Goal: Book appointment/travel/reservation

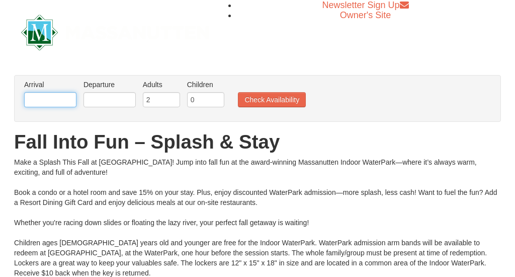
click at [51, 102] on input "text" at bounding box center [50, 99] width 52 height 15
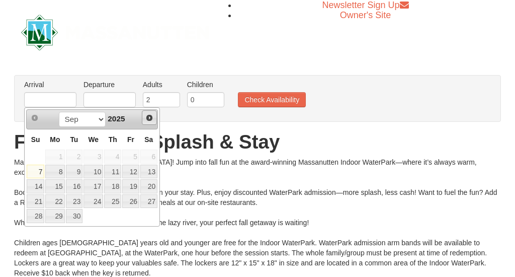
click at [146, 121] on span "Next" at bounding box center [149, 118] width 8 height 8
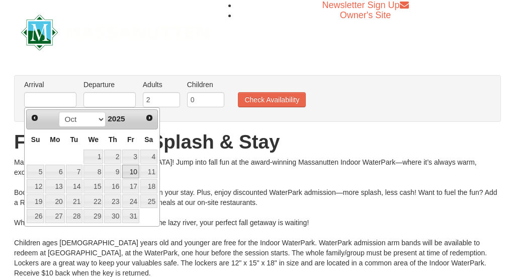
click at [136, 175] on link "10" at bounding box center [130, 171] width 17 height 14
type input "10/10/2025"
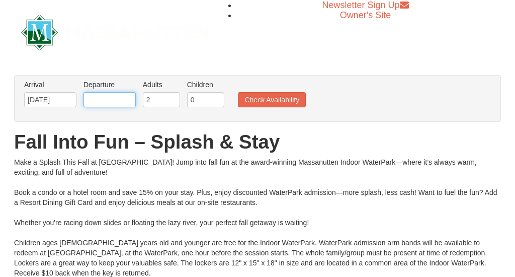
click at [126, 99] on input "text" at bounding box center [109, 99] width 52 height 15
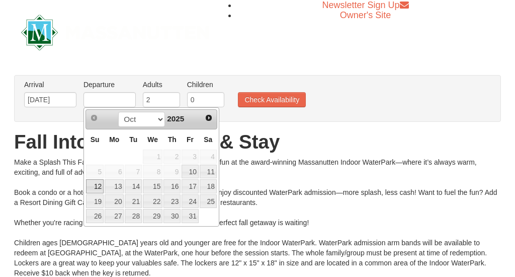
click at [101, 190] on link "12" at bounding box center [95, 186] width 18 height 14
type input "[DATE]"
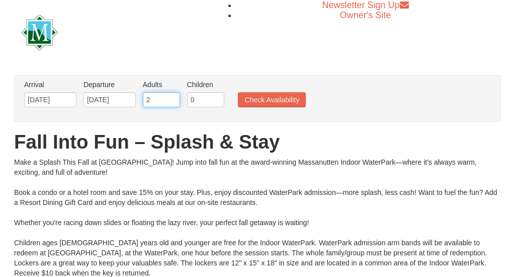
click at [155, 104] on input "2" at bounding box center [161, 99] width 37 height 15
click at [171, 99] on input "3" at bounding box center [161, 99] width 37 height 15
type input "4"
click at [171, 99] on input "4" at bounding box center [161, 99] width 37 height 15
click at [215, 96] on input "1" at bounding box center [205, 99] width 37 height 15
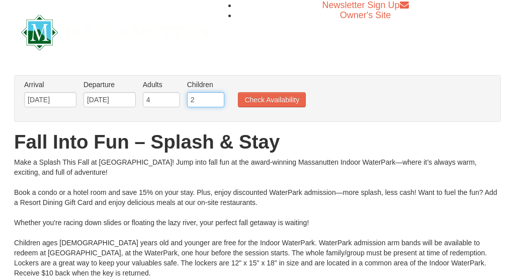
click at [215, 96] on input "2" at bounding box center [205, 99] width 37 height 15
click at [215, 96] on input "3" at bounding box center [205, 99] width 37 height 15
type input "4"
click at [215, 96] on input "4" at bounding box center [205, 99] width 37 height 15
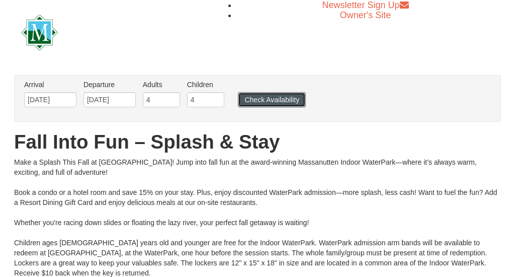
click at [269, 98] on button "Check Availability" at bounding box center [272, 99] width 68 height 15
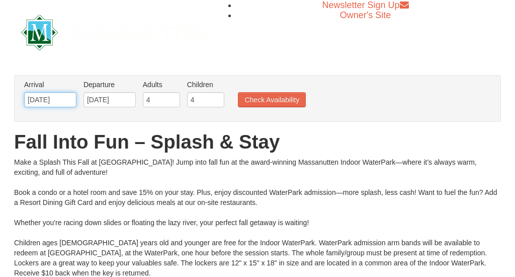
click at [68, 102] on input "[DATE]" at bounding box center [50, 99] width 52 height 15
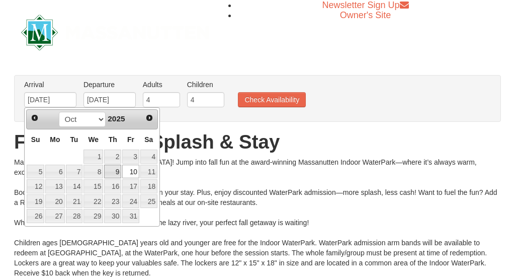
click at [117, 168] on link "9" at bounding box center [112, 171] width 17 height 14
type input "10/09/2025"
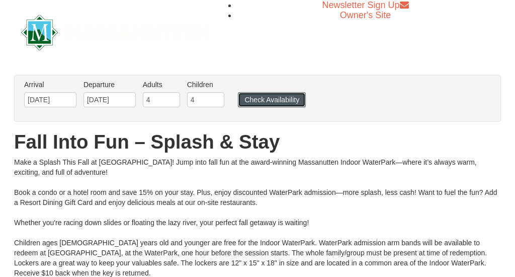
click at [260, 97] on button "Check Availability" at bounding box center [272, 99] width 68 height 15
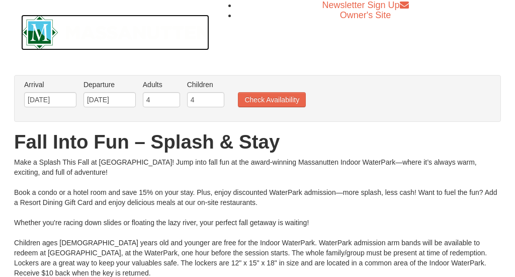
click at [36, 28] on img at bounding box center [115, 33] width 188 height 36
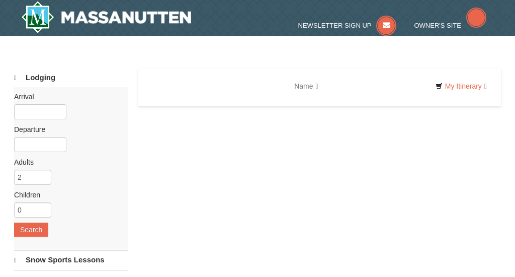
select select "9"
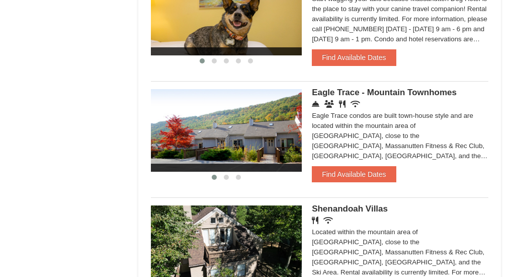
scroll to position [630, 0]
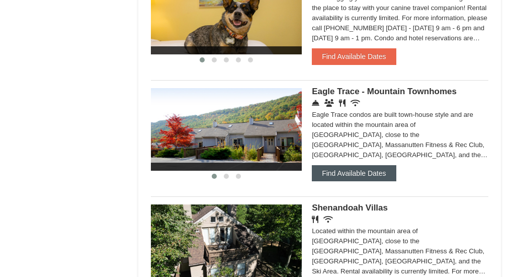
click at [368, 177] on button "Find Available Dates" at bounding box center [354, 173] width 84 height 16
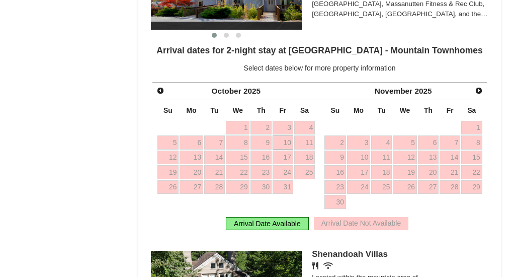
scroll to position [774, 0]
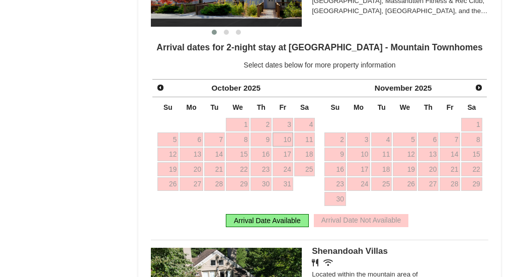
click at [283, 226] on div "Arrival Date Available" at bounding box center [267, 220] width 83 height 13
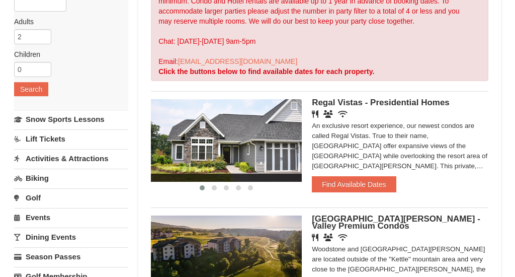
scroll to position [135, 0]
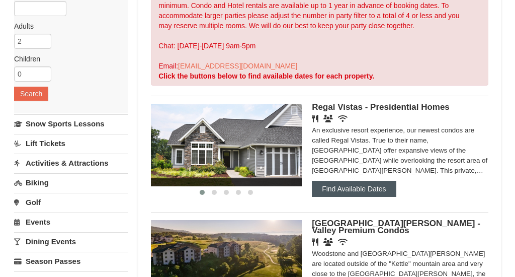
click at [356, 191] on button "Find Available Dates" at bounding box center [354, 188] width 84 height 16
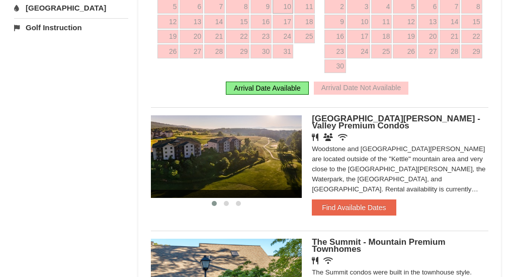
scroll to position [429, 0]
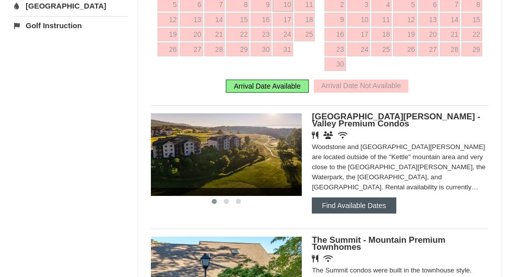
click at [355, 209] on button "Find Available Dates" at bounding box center [354, 205] width 84 height 16
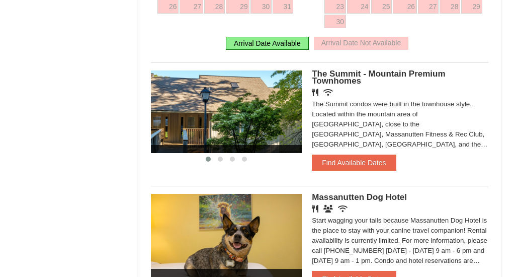
scroll to position [608, 0]
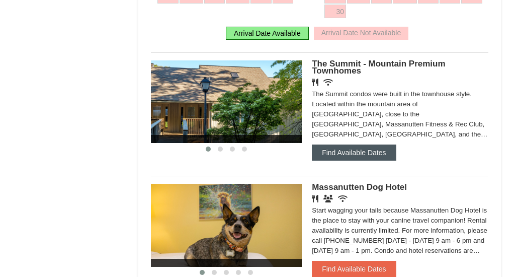
click at [354, 147] on button "Find Available Dates" at bounding box center [354, 152] width 84 height 16
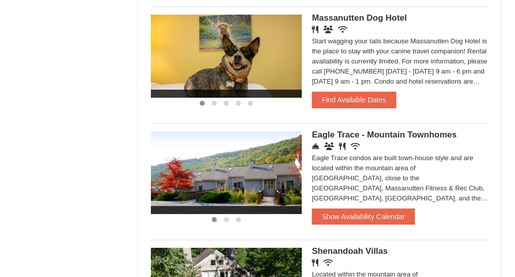
scroll to position [774, 0]
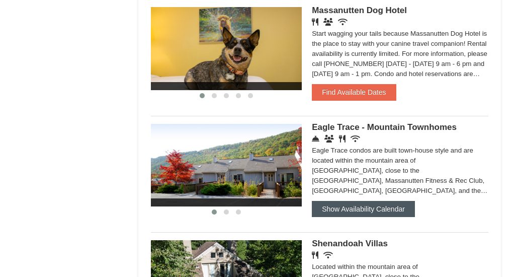
click at [341, 212] on button "Show Availability Calendar" at bounding box center [363, 209] width 103 height 16
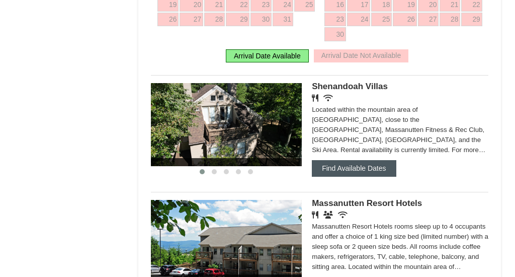
click at [354, 172] on button "Find Available Dates" at bounding box center [354, 168] width 84 height 16
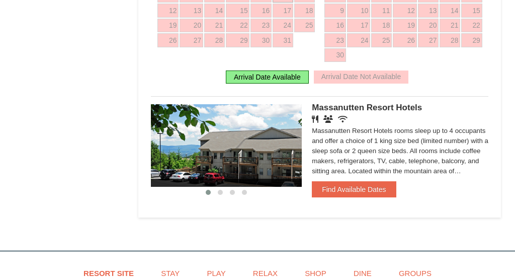
scroll to position [1035, 0]
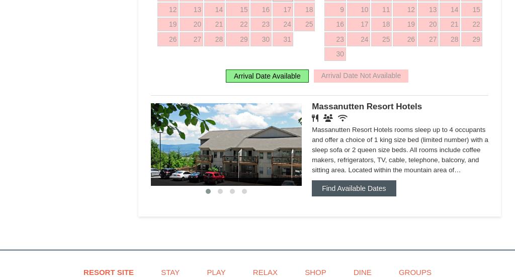
click at [348, 196] on button "Find Available Dates" at bounding box center [354, 188] width 84 height 16
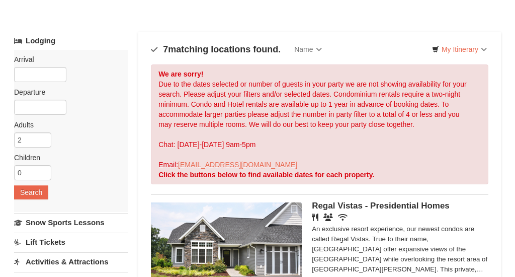
scroll to position [63, 0]
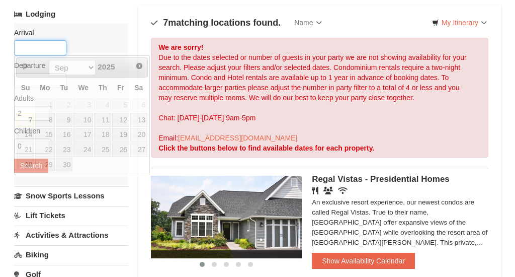
click at [38, 41] on input "text" at bounding box center [40, 47] width 52 height 15
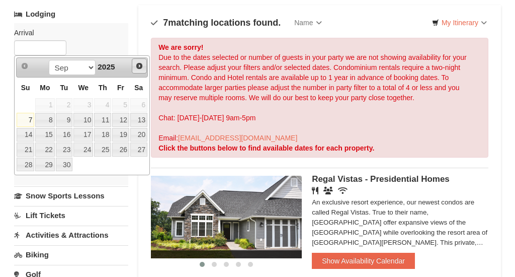
click at [141, 63] on span "Next" at bounding box center [139, 66] width 8 height 8
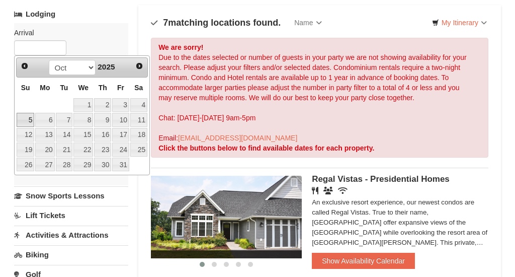
click at [30, 119] on link "5" at bounding box center [26, 120] width 18 height 14
type input "10/05/2025"
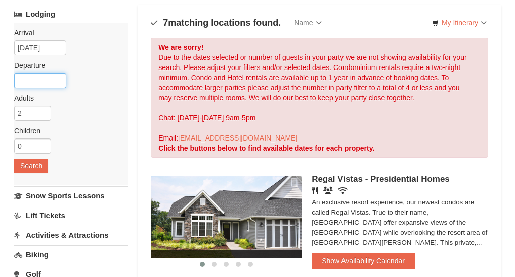
click at [44, 84] on input "text" at bounding box center [40, 80] width 52 height 15
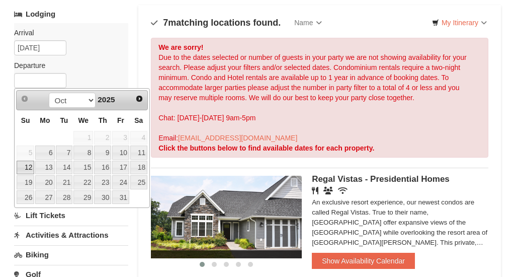
click at [28, 161] on link "12" at bounding box center [26, 167] width 18 height 14
type input "[DATE]"
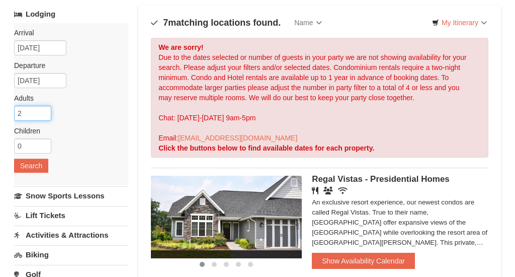
click at [35, 117] on input "2" at bounding box center [32, 113] width 37 height 15
click at [42, 112] on input "3" at bounding box center [32, 113] width 37 height 15
type input "4"
click at [42, 112] on input "4" at bounding box center [32, 113] width 37 height 15
click at [38, 140] on input "0" at bounding box center [32, 145] width 37 height 15
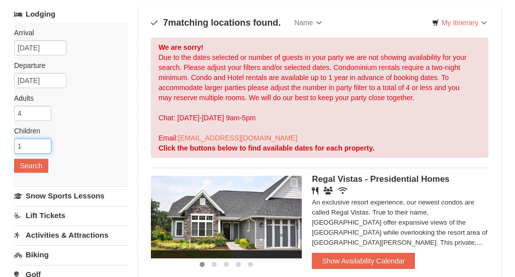
click at [42, 142] on input "1" at bounding box center [32, 145] width 37 height 15
click at [42, 142] on input "2" at bounding box center [32, 145] width 37 height 15
click at [42, 142] on input "3" at bounding box center [32, 145] width 37 height 15
type input "4"
click at [42, 142] on input "4" at bounding box center [32, 145] width 37 height 15
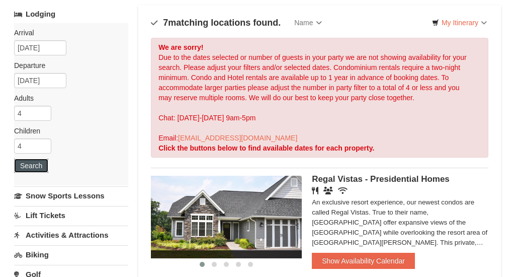
click at [34, 162] on button "Search" at bounding box center [31, 165] width 34 height 14
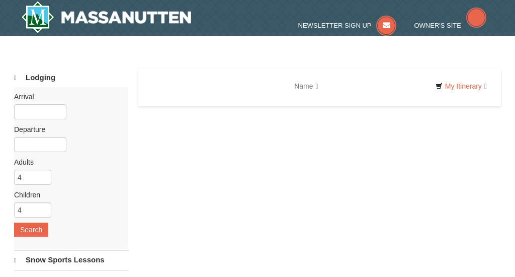
select select "9"
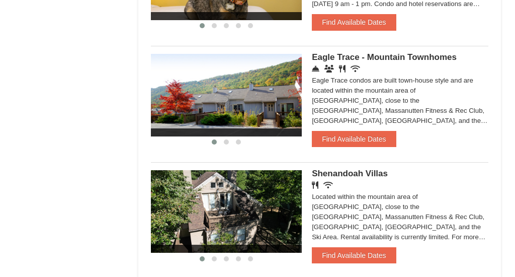
scroll to position [667, 0]
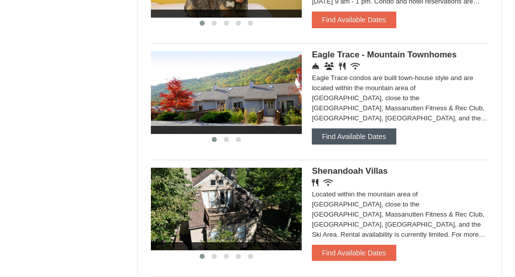
click at [353, 144] on button "Find Available Dates" at bounding box center [354, 136] width 84 height 16
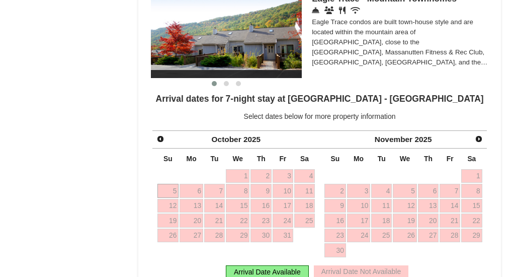
scroll to position [703, 0]
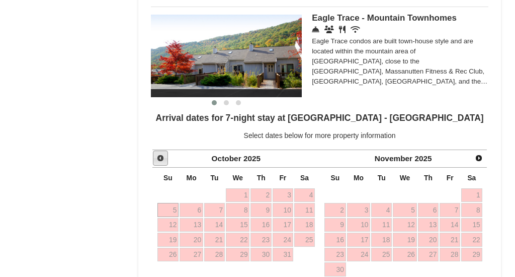
click at [158, 162] on span "Prev" at bounding box center [160, 158] width 8 height 8
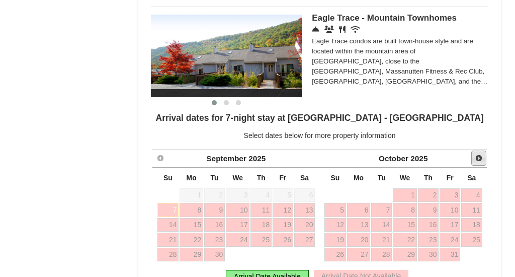
click at [480, 160] on span "Next" at bounding box center [479, 158] width 8 height 8
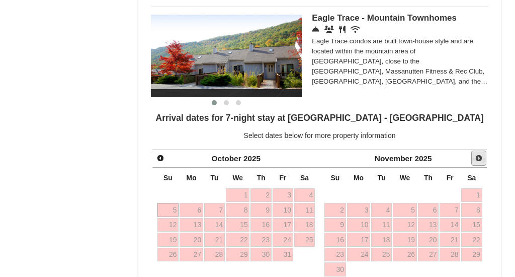
click at [478, 159] on span "Next" at bounding box center [479, 158] width 8 height 8
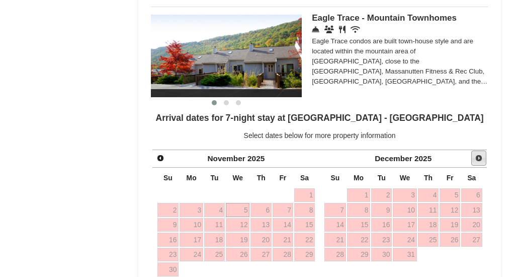
click at [478, 159] on span "Next" at bounding box center [479, 158] width 8 height 8
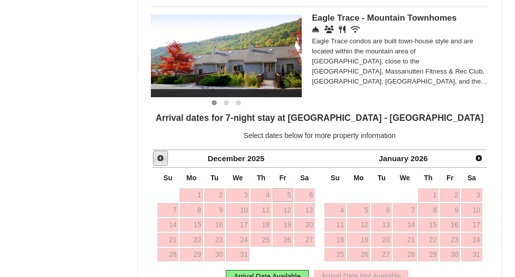
click at [162, 162] on span "Prev" at bounding box center [160, 158] width 8 height 8
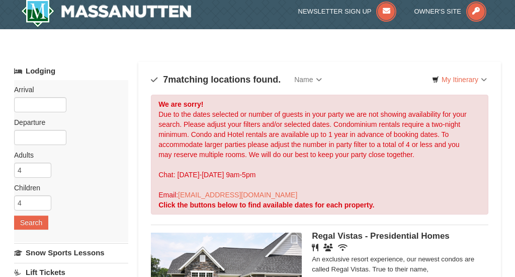
scroll to position [0, 0]
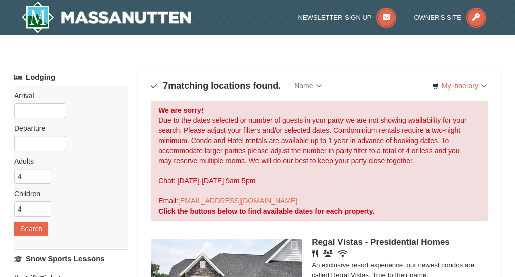
click at [30, 205] on input "4" at bounding box center [32, 208] width 37 height 15
click at [27, 174] on input "4" at bounding box center [32, 175] width 37 height 15
type input "4"
click at [33, 227] on button "Search" at bounding box center [31, 228] width 34 height 14
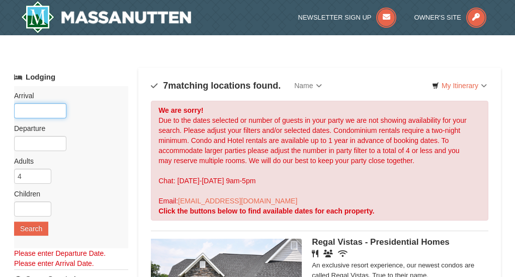
click at [40, 107] on input "text" at bounding box center [40, 110] width 52 height 15
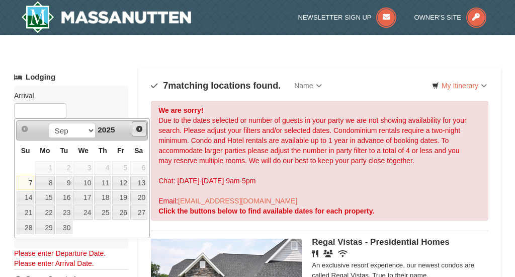
click at [141, 130] on span "Next" at bounding box center [139, 129] width 8 height 8
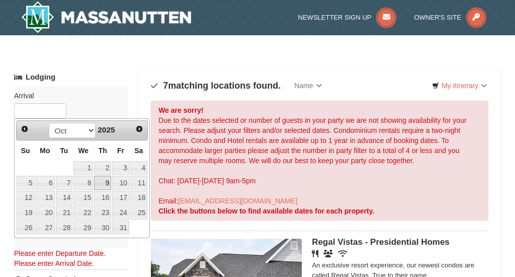
click at [109, 186] on link "9" at bounding box center [102, 182] width 17 height 14
type input "[DATE]"
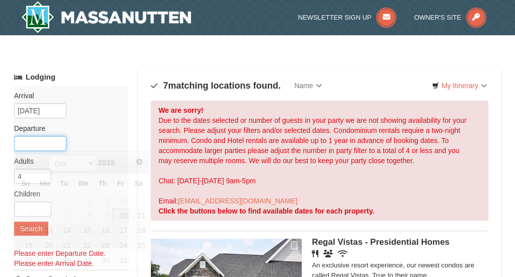
click at [55, 143] on input "text" at bounding box center [40, 143] width 52 height 15
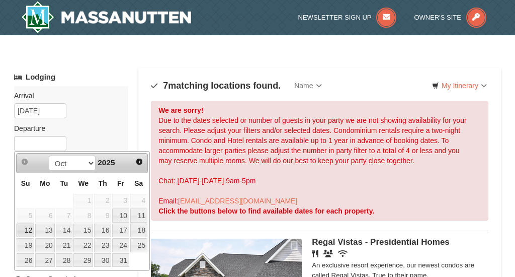
click at [23, 232] on link "12" at bounding box center [26, 230] width 18 height 14
type input "[DATE]"
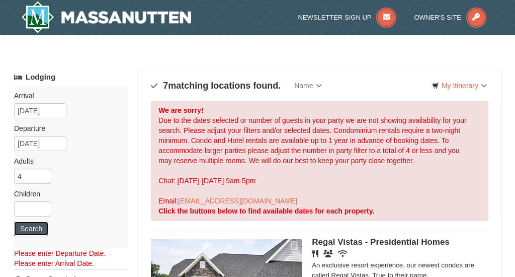
click at [30, 229] on button "Search" at bounding box center [31, 228] width 34 height 14
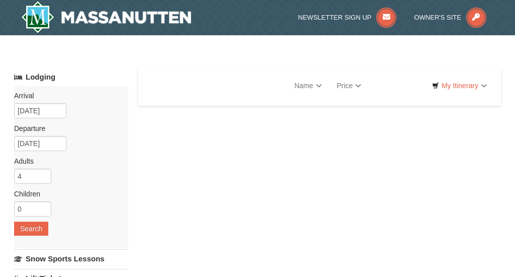
select select "9"
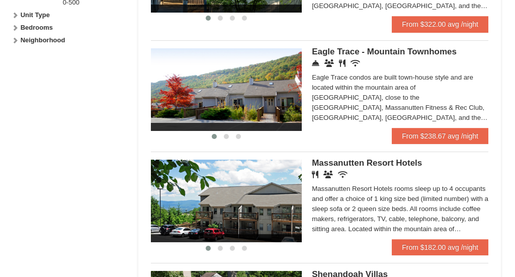
scroll to position [518, 0]
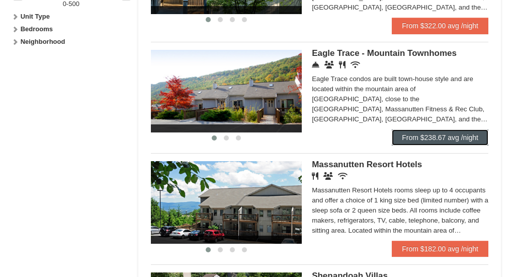
click at [408, 144] on link "From $238.67 avg /night" at bounding box center [440, 137] width 97 height 16
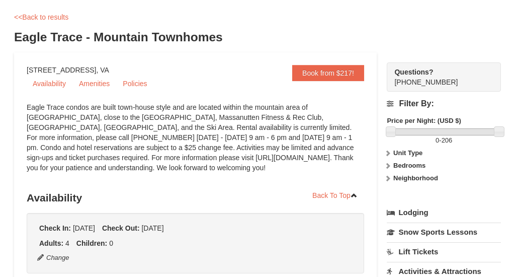
scroll to position [8, 0]
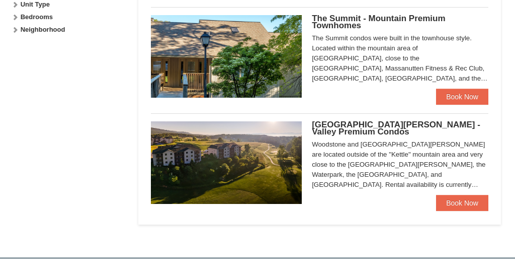
select select "9"
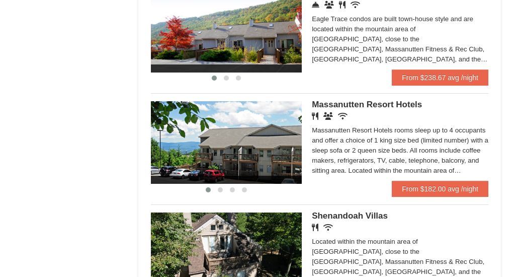
scroll to position [580, 0]
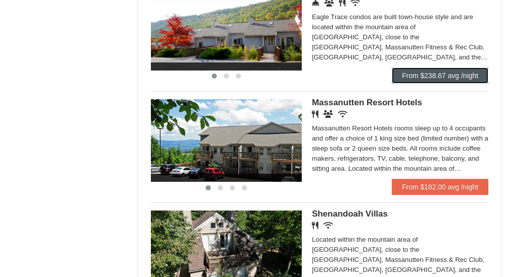
click at [419, 81] on link "From $238.67 avg /night" at bounding box center [440, 75] width 97 height 16
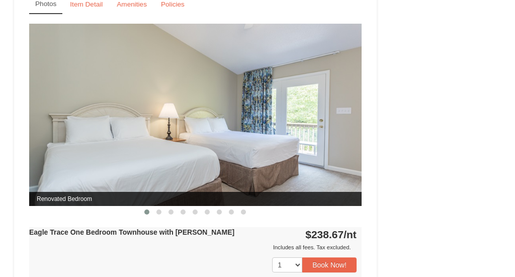
scroll to position [895, 0]
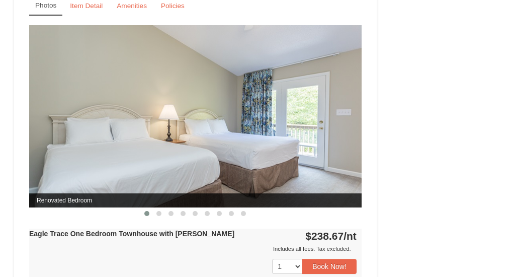
click at [255, 158] on img at bounding box center [195, 116] width 332 height 182
click at [160, 216] on span at bounding box center [158, 213] width 5 height 5
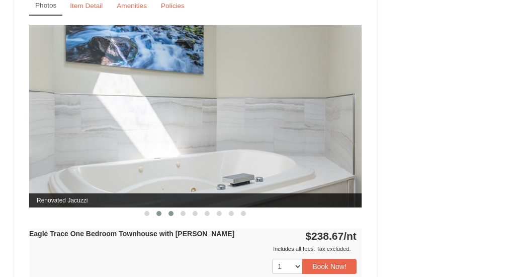
click at [167, 218] on button at bounding box center [171, 213] width 12 height 10
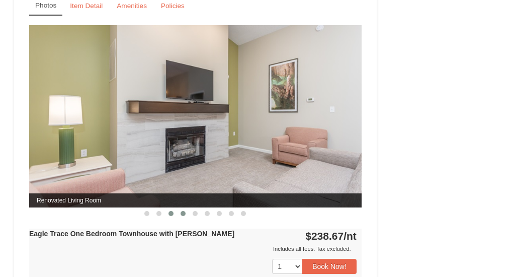
click at [180, 218] on button at bounding box center [183, 213] width 12 height 10
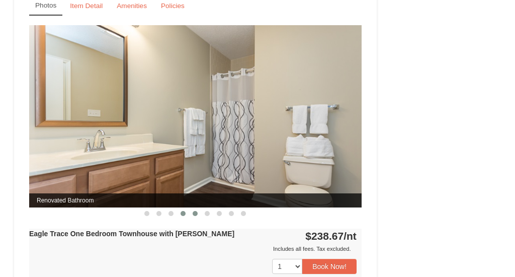
click at [194, 216] on span at bounding box center [195, 213] width 5 height 5
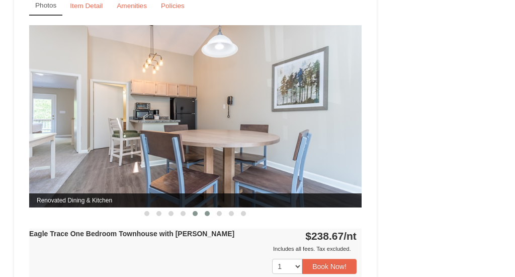
click at [210, 218] on button at bounding box center [207, 213] width 12 height 10
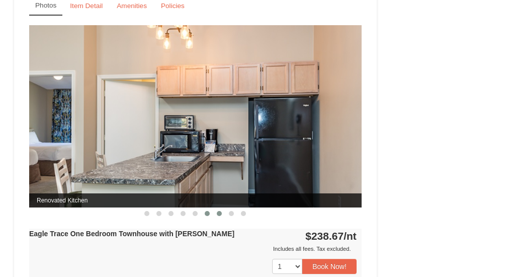
click at [221, 216] on span at bounding box center [219, 213] width 5 height 5
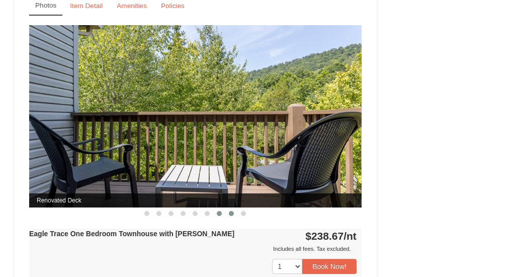
click at [230, 216] on span at bounding box center [231, 213] width 5 height 5
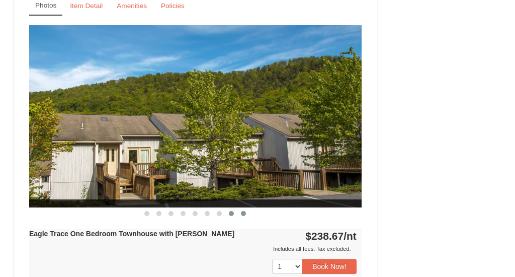
click at [241, 218] on button at bounding box center [243, 213] width 12 height 10
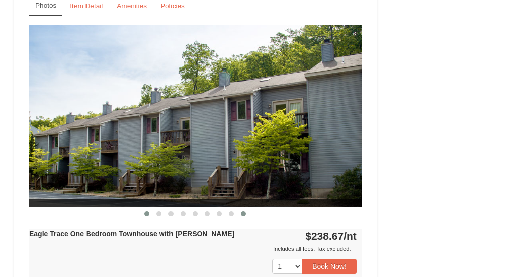
click at [147, 216] on span at bounding box center [146, 213] width 5 height 5
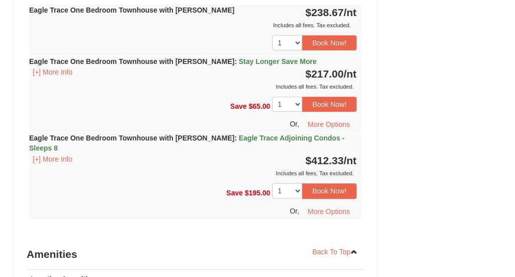
scroll to position [1123, 0]
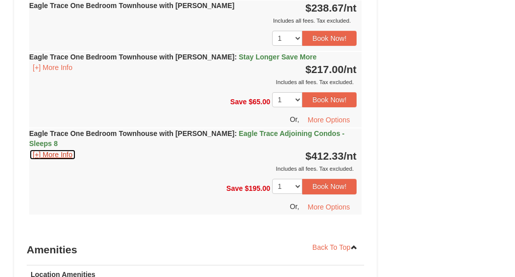
click at [54, 154] on button "[+] More Info" at bounding box center [52, 154] width 47 height 11
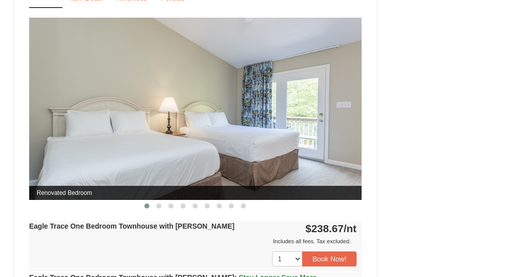
scroll to position [886, 0]
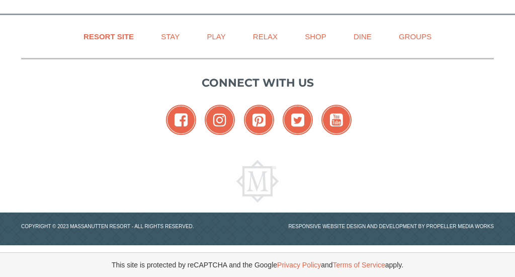
select select "9"
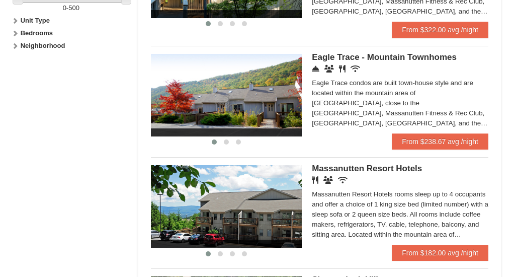
scroll to position [513, 0]
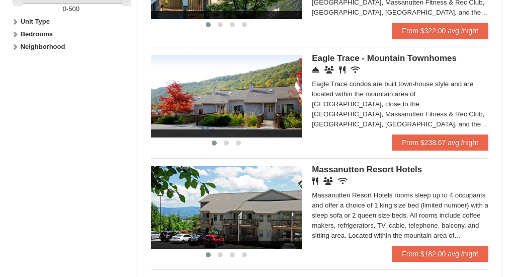
click at [268, 110] on img at bounding box center [226, 96] width 151 height 82
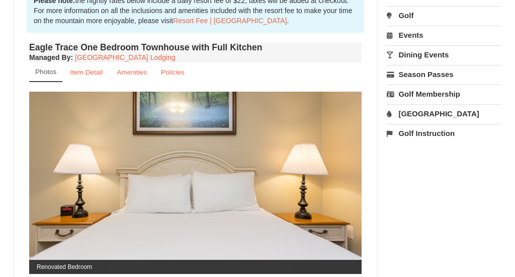
scroll to position [342, 0]
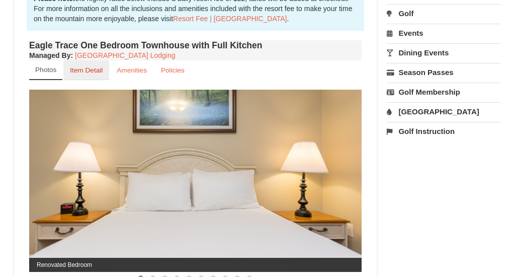
click at [78, 68] on small "Item Detail" at bounding box center [86, 70] width 33 height 8
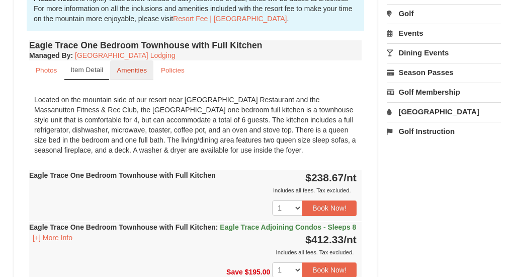
click at [114, 72] on link "Amenities" at bounding box center [131, 70] width 43 height 20
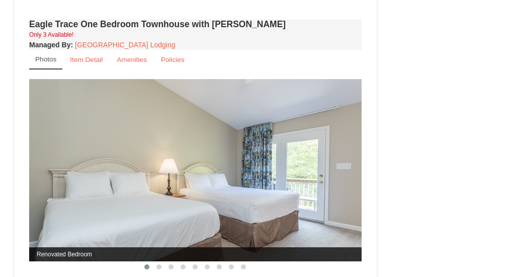
scroll to position [759, 0]
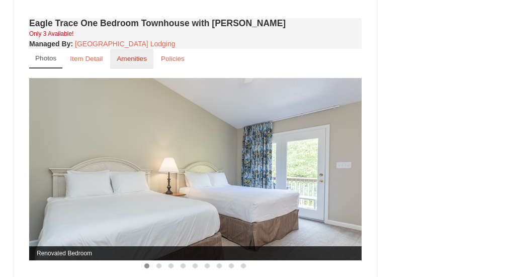
click at [114, 66] on link "Amenities" at bounding box center [131, 59] width 43 height 20
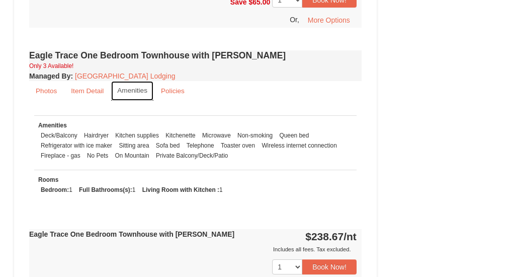
scroll to position [722, 0]
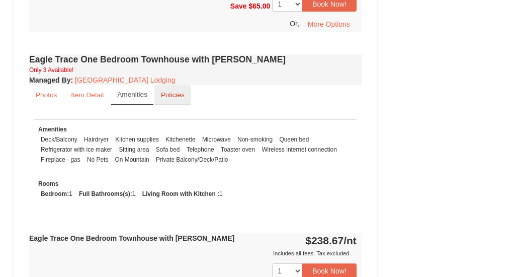
click at [166, 105] on link "Policies" at bounding box center [172, 95] width 37 height 20
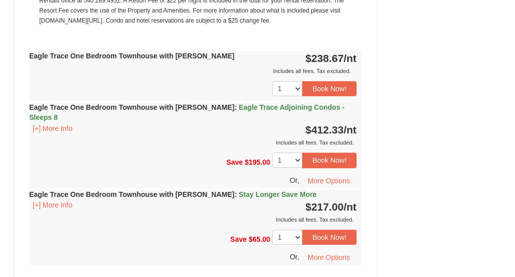
scroll to position [1298, 0]
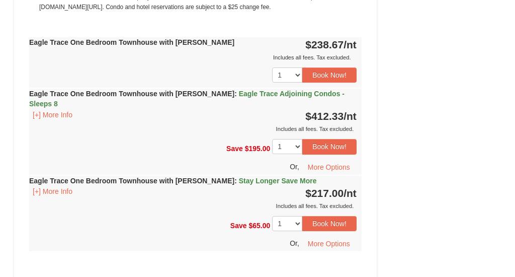
click at [247, 103] on span "Eagle Trace Adjoining Condos - Sleeps 8" at bounding box center [186, 98] width 315 height 18
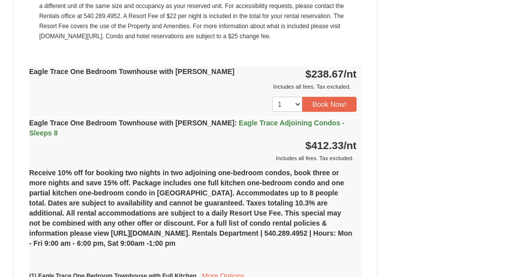
scroll to position [1258, 0]
